Goal: Information Seeking & Learning: Learn about a topic

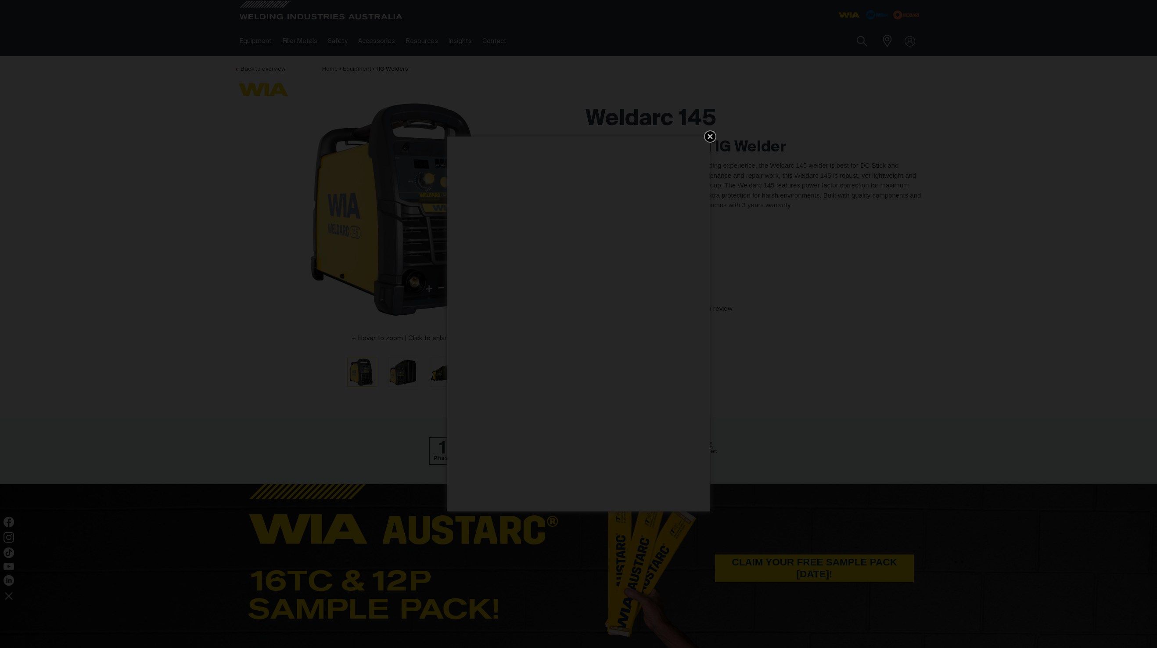
click at [407, 364] on div "Get 5 WIA Welding Guides Free!" at bounding box center [578, 324] width 1157 height 648
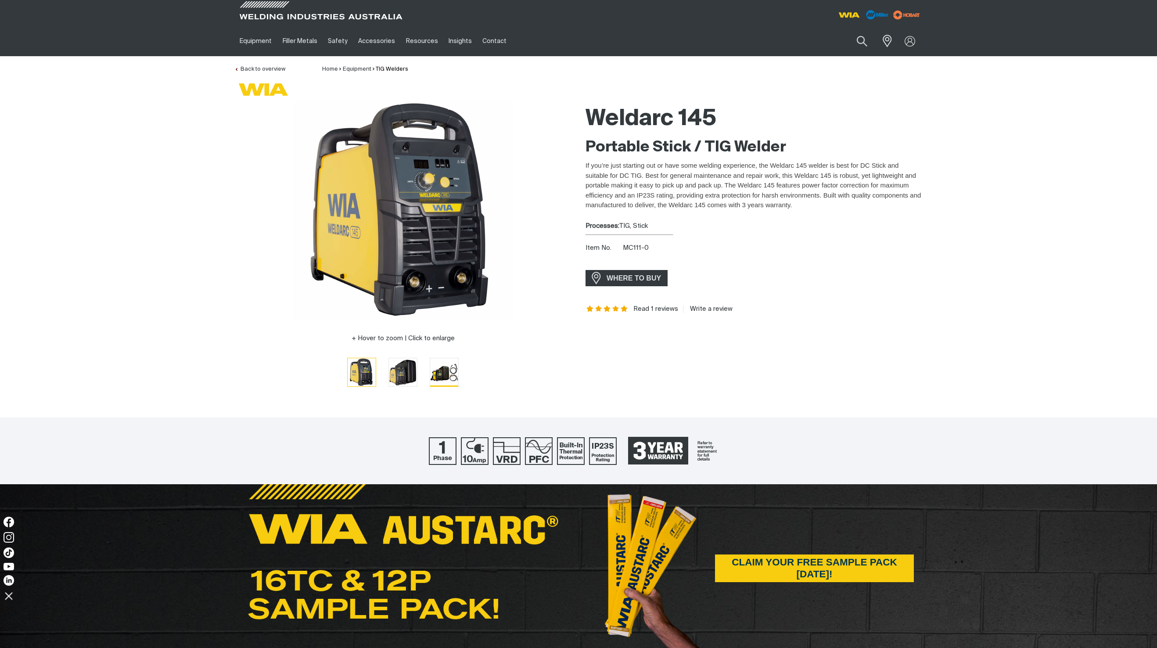
click at [442, 386] on img "Go to slide 3" at bounding box center [444, 372] width 28 height 28
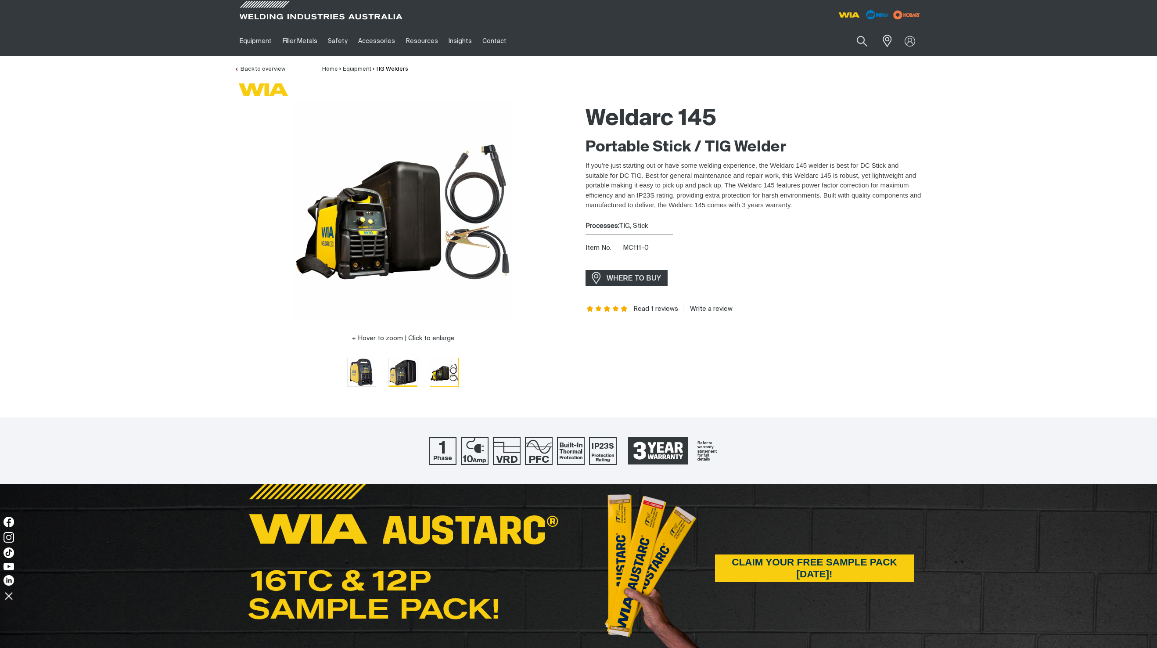
click at [407, 379] on img "Go to slide 2" at bounding box center [403, 372] width 28 height 28
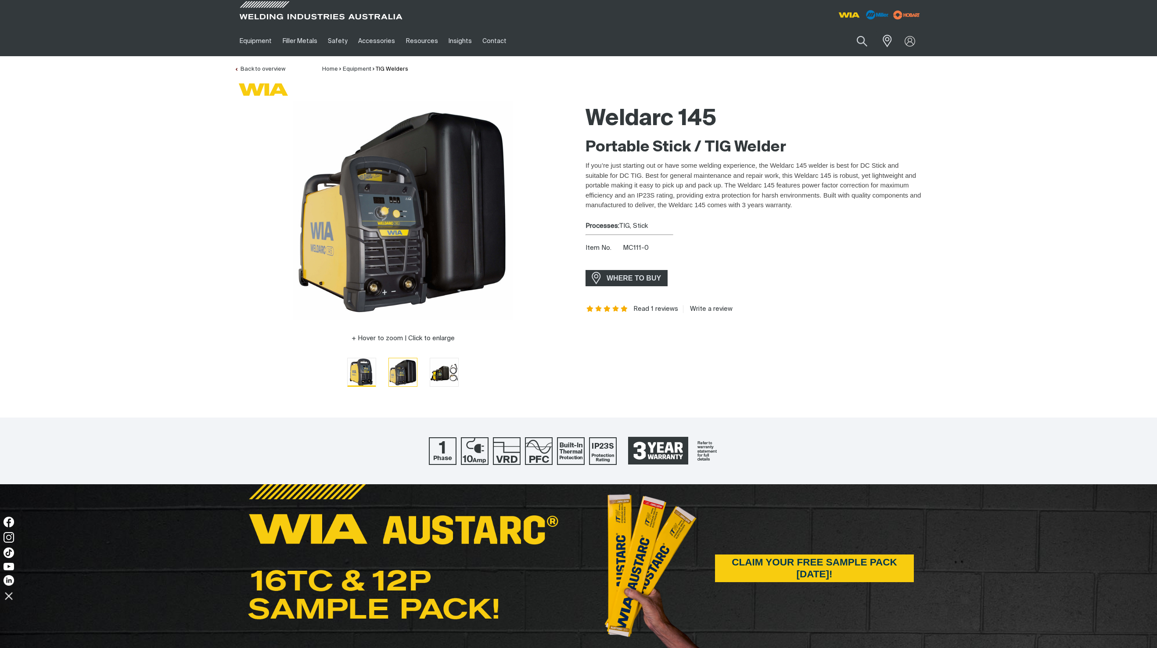
click at [364, 368] on img "Go to slide 1" at bounding box center [362, 372] width 28 height 28
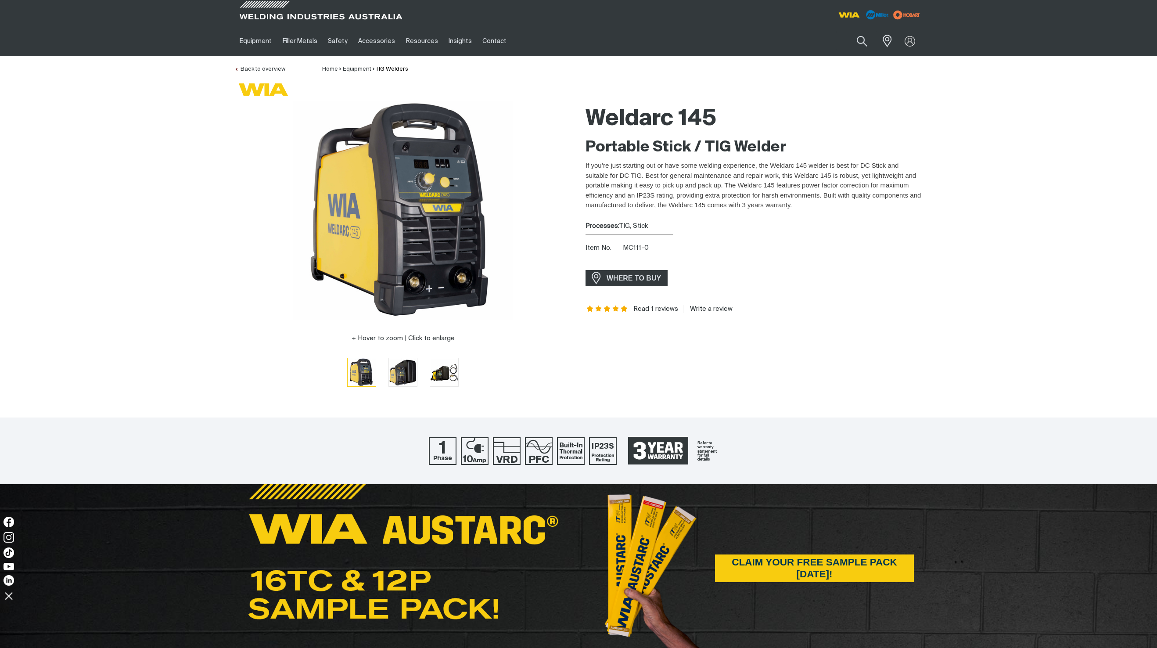
click at [787, 329] on div "Weldarc 145 Portable Stick / TIG Welder If you’re just starting out or have som…" at bounding box center [754, 250] width 337 height 299
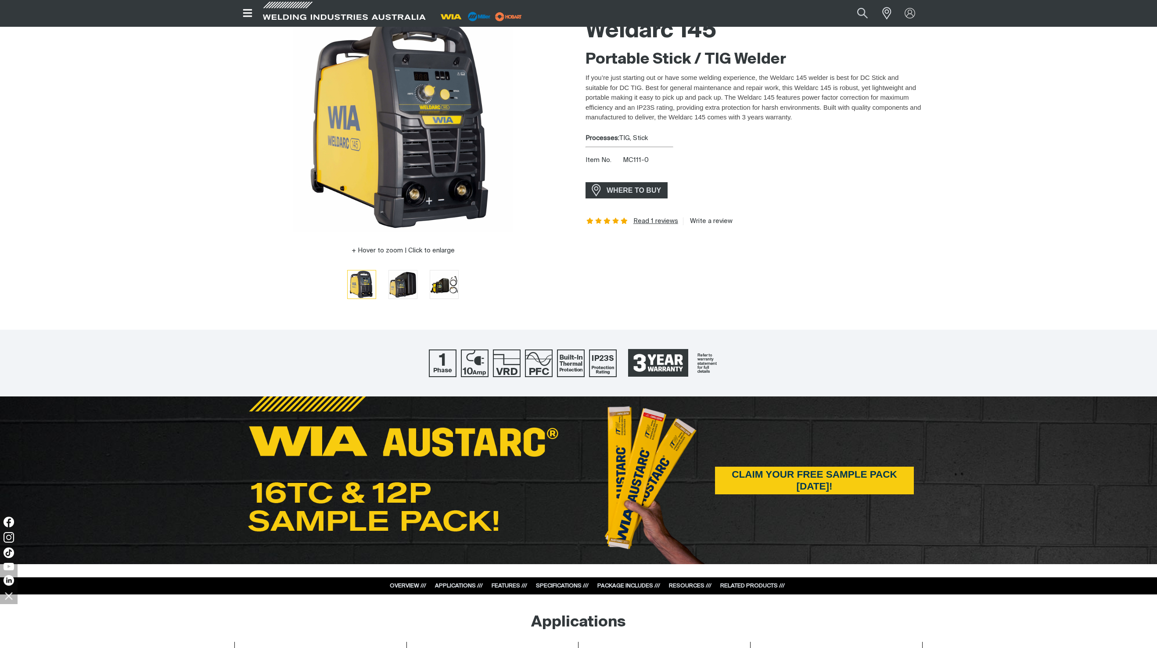
click at [652, 221] on link "Read 1 reviews" at bounding box center [656, 221] width 45 height 8
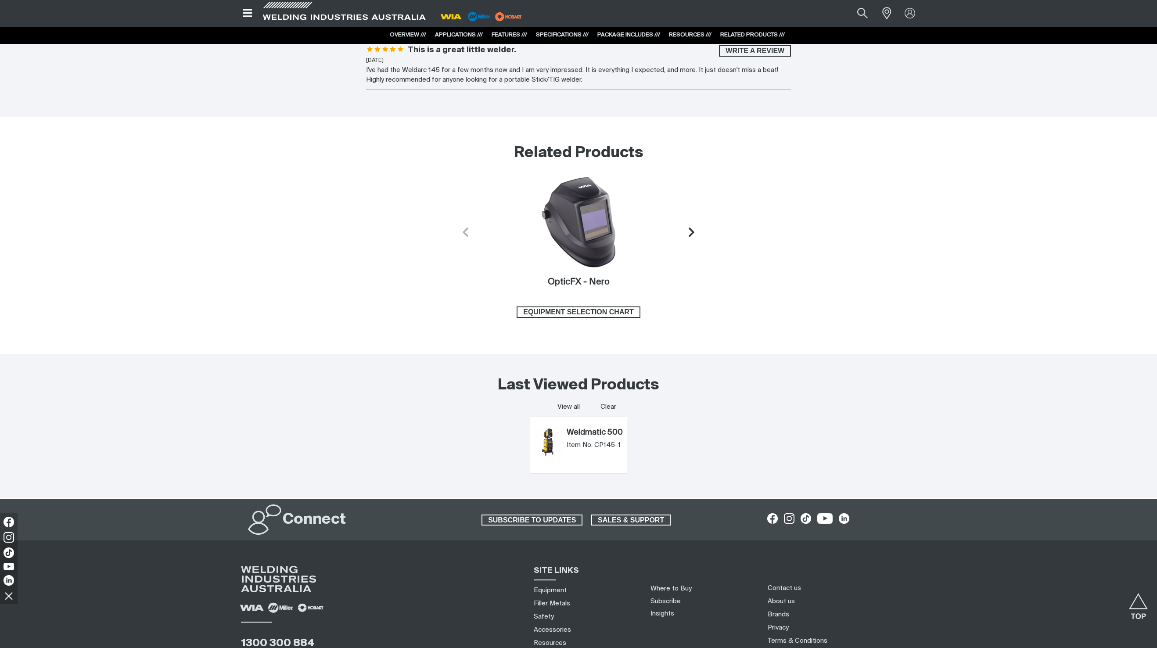
scroll to position [3566, 0]
